Goal: Navigation & Orientation: Find specific page/section

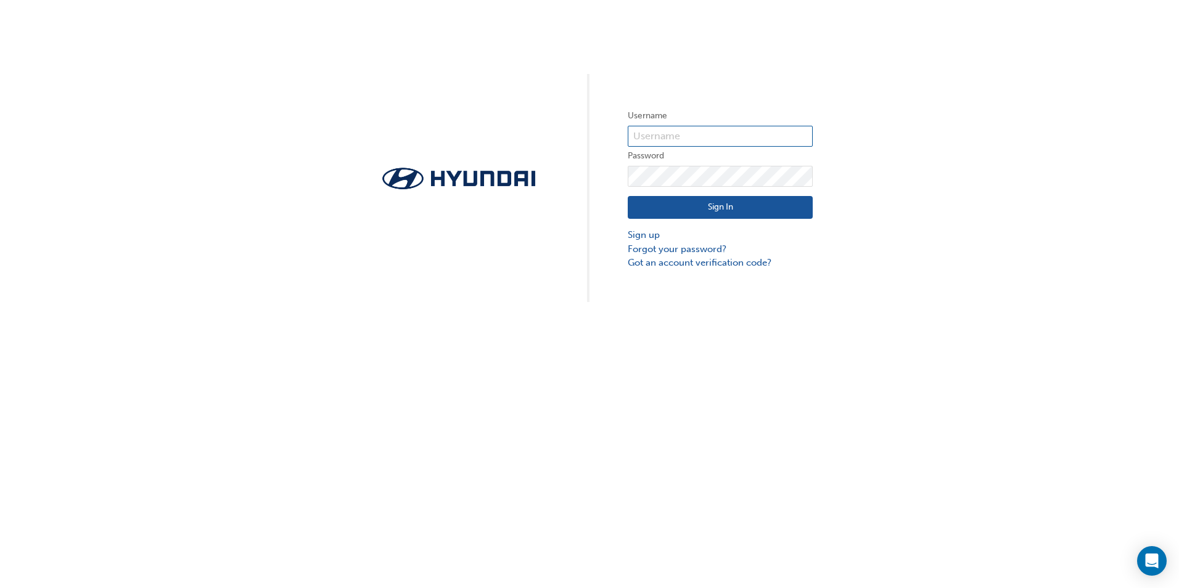
type input "36365"
click at [721, 207] on button "Sign In" at bounding box center [720, 207] width 185 height 23
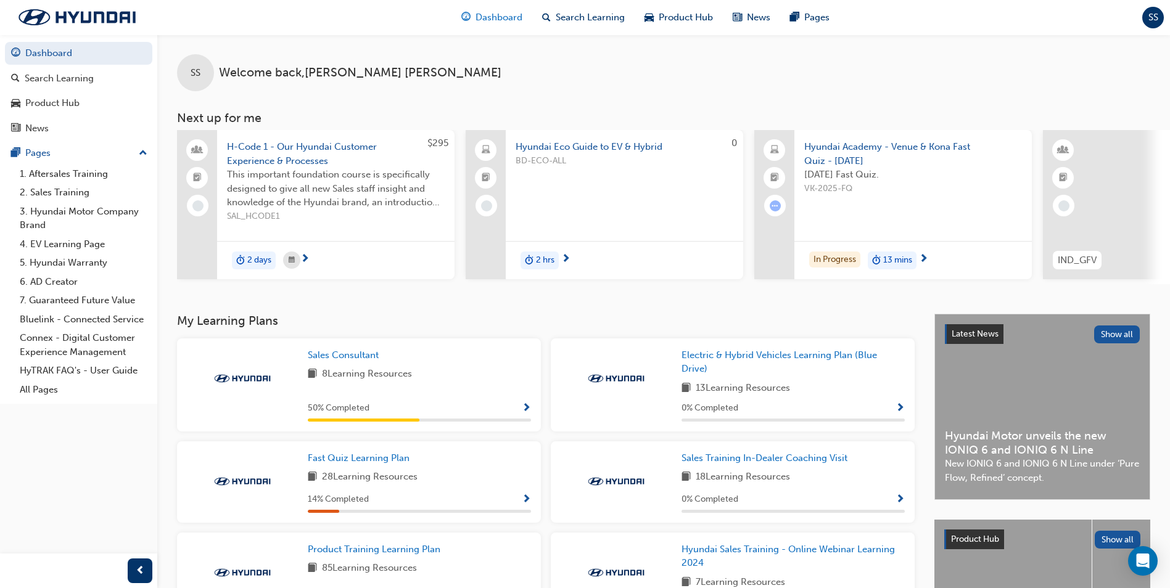
click at [512, 18] on span "Dashboard" at bounding box center [498, 17] width 47 height 14
